Goal: Check status

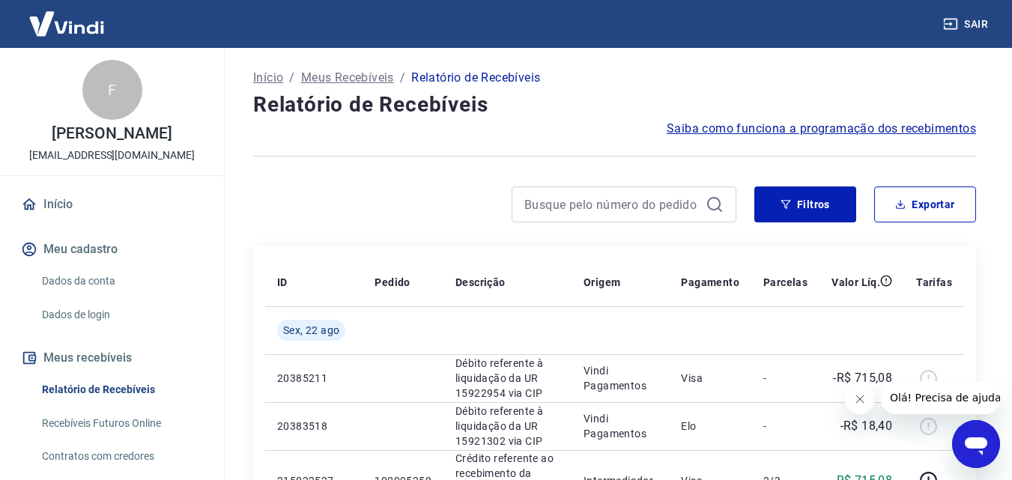
click at [865, 396] on button "Fechar mensagem da empresa" at bounding box center [859, 399] width 30 height 30
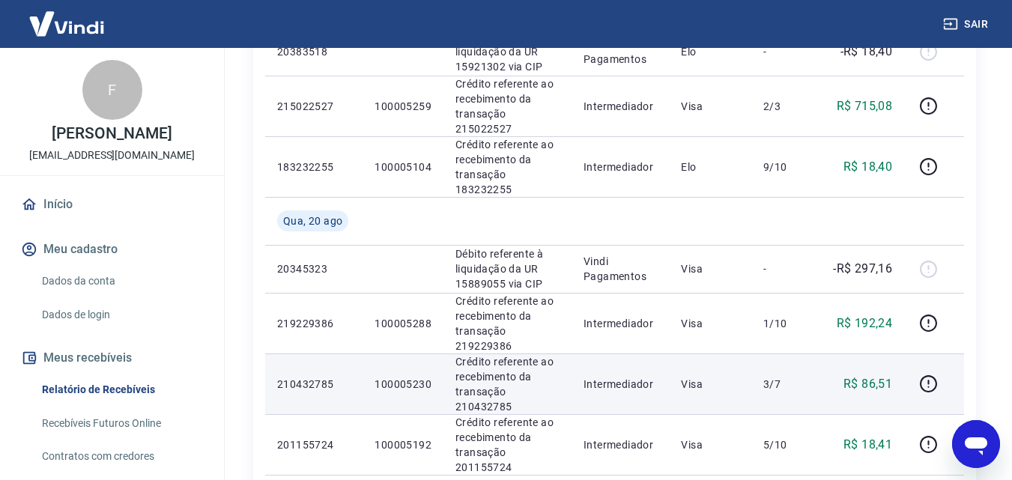
scroll to position [449, 0]
